Goal: Task Accomplishment & Management: Use online tool/utility

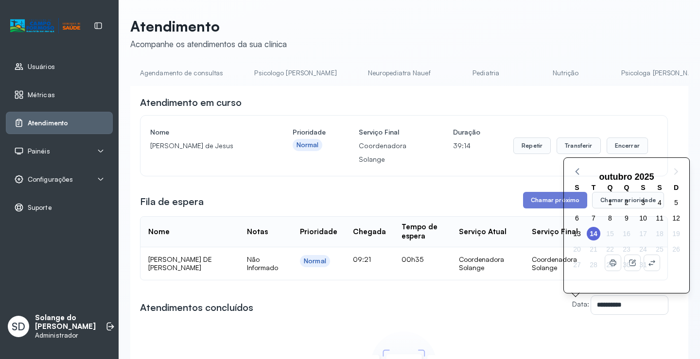
scroll to position [0, 214]
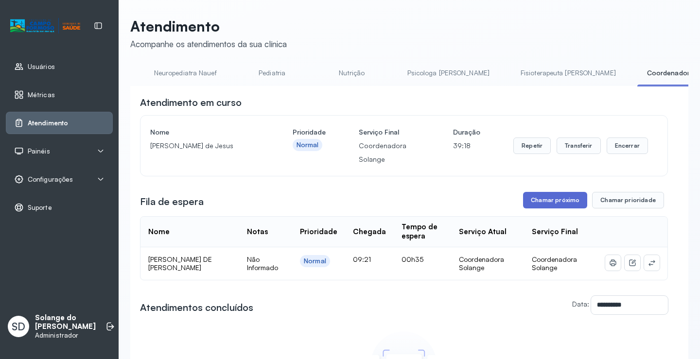
click at [542, 202] on button "Chamar próximo" at bounding box center [555, 200] width 64 height 17
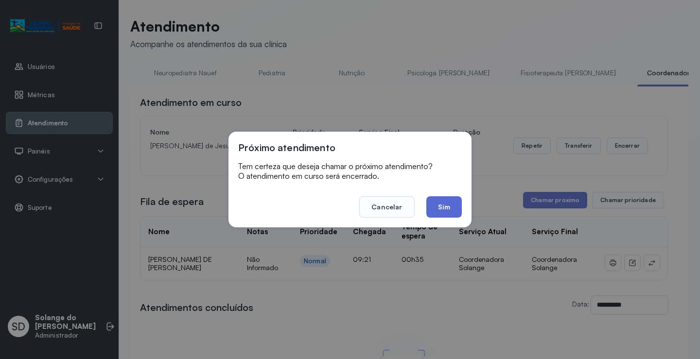
click at [449, 205] on button "Sim" at bounding box center [443, 206] width 35 height 21
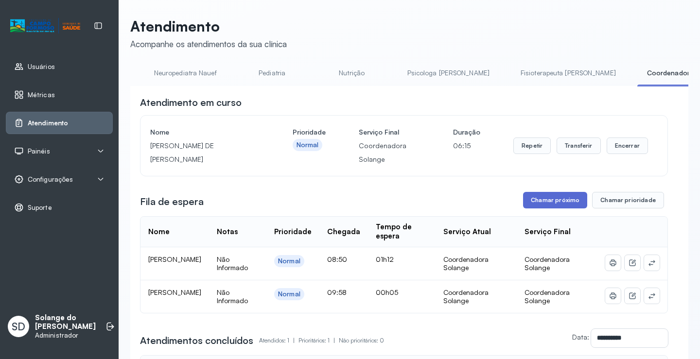
click at [542, 200] on button "Chamar próximo" at bounding box center [555, 200] width 64 height 17
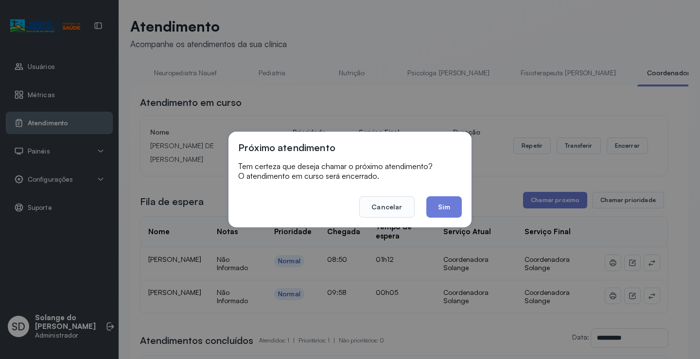
click at [448, 204] on button "Sim" at bounding box center [443, 206] width 35 height 21
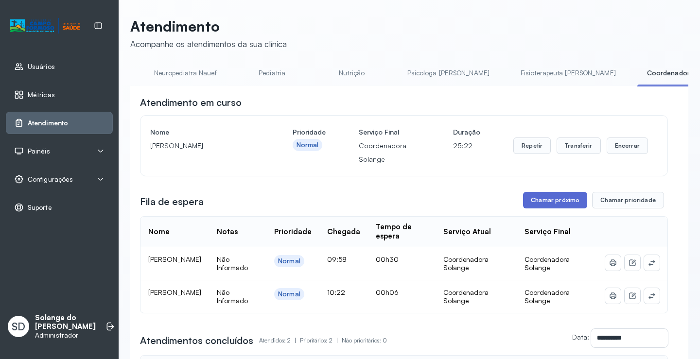
click at [535, 209] on button "Chamar próximo" at bounding box center [555, 200] width 64 height 17
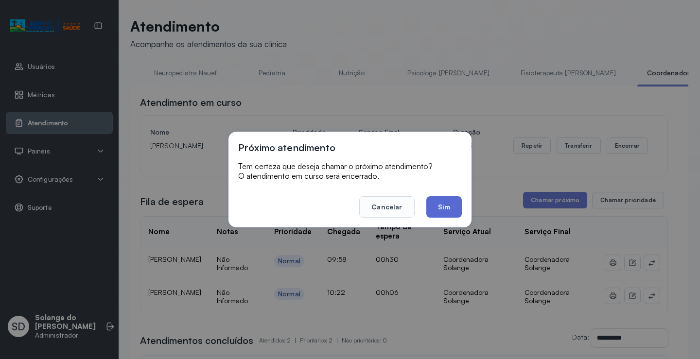
click at [445, 207] on button "Sim" at bounding box center [443, 206] width 35 height 21
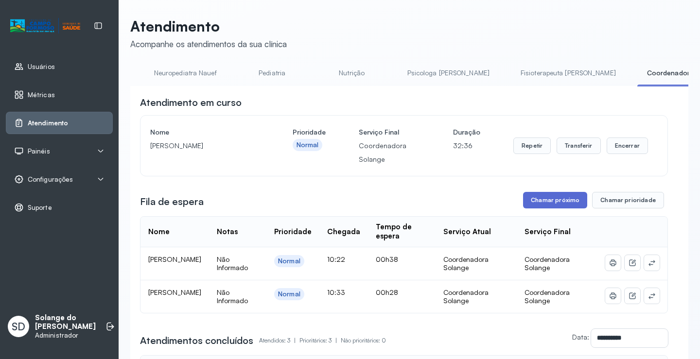
click at [563, 202] on button "Chamar próximo" at bounding box center [555, 200] width 64 height 17
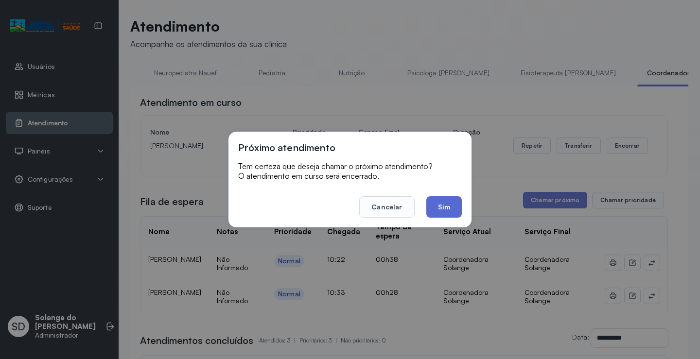
click at [451, 208] on button "Sim" at bounding box center [443, 206] width 35 height 21
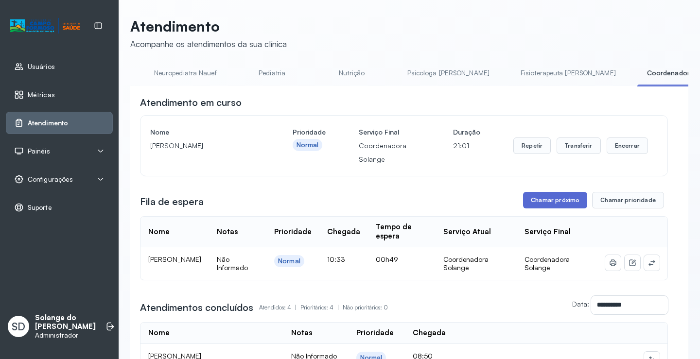
click at [567, 204] on button "Chamar próximo" at bounding box center [555, 200] width 64 height 17
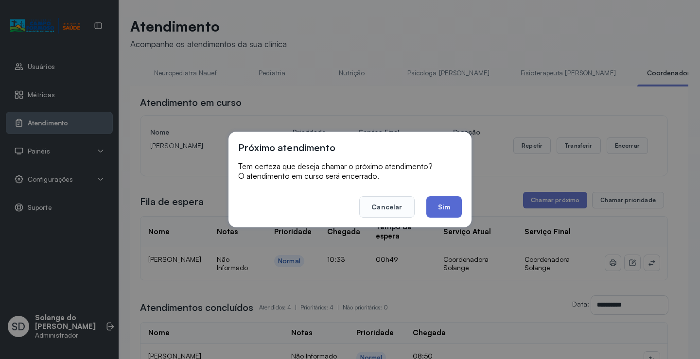
click at [444, 210] on button "Sim" at bounding box center [443, 206] width 35 height 21
